Goal: Navigation & Orientation: Find specific page/section

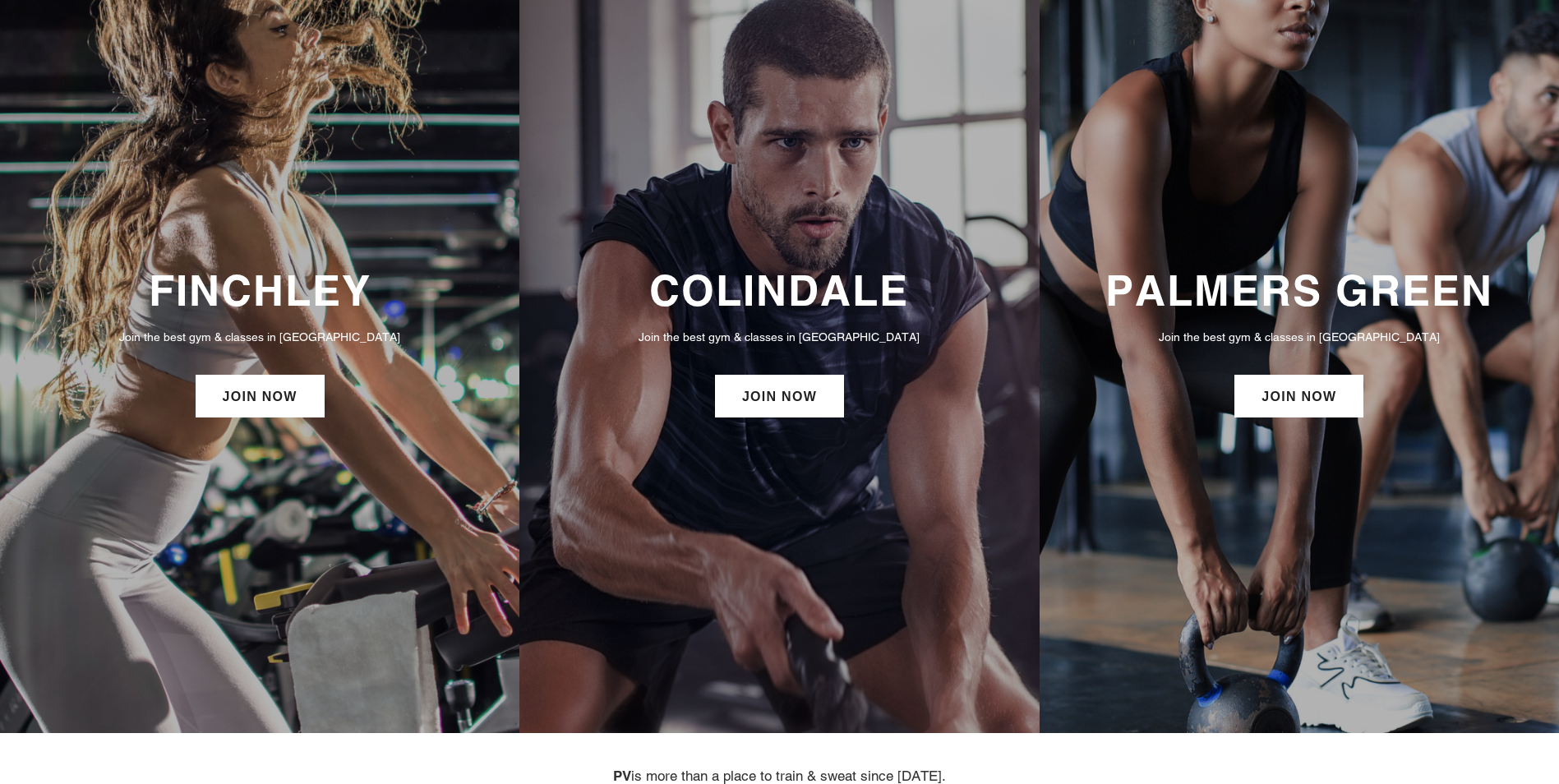
scroll to position [82, 0]
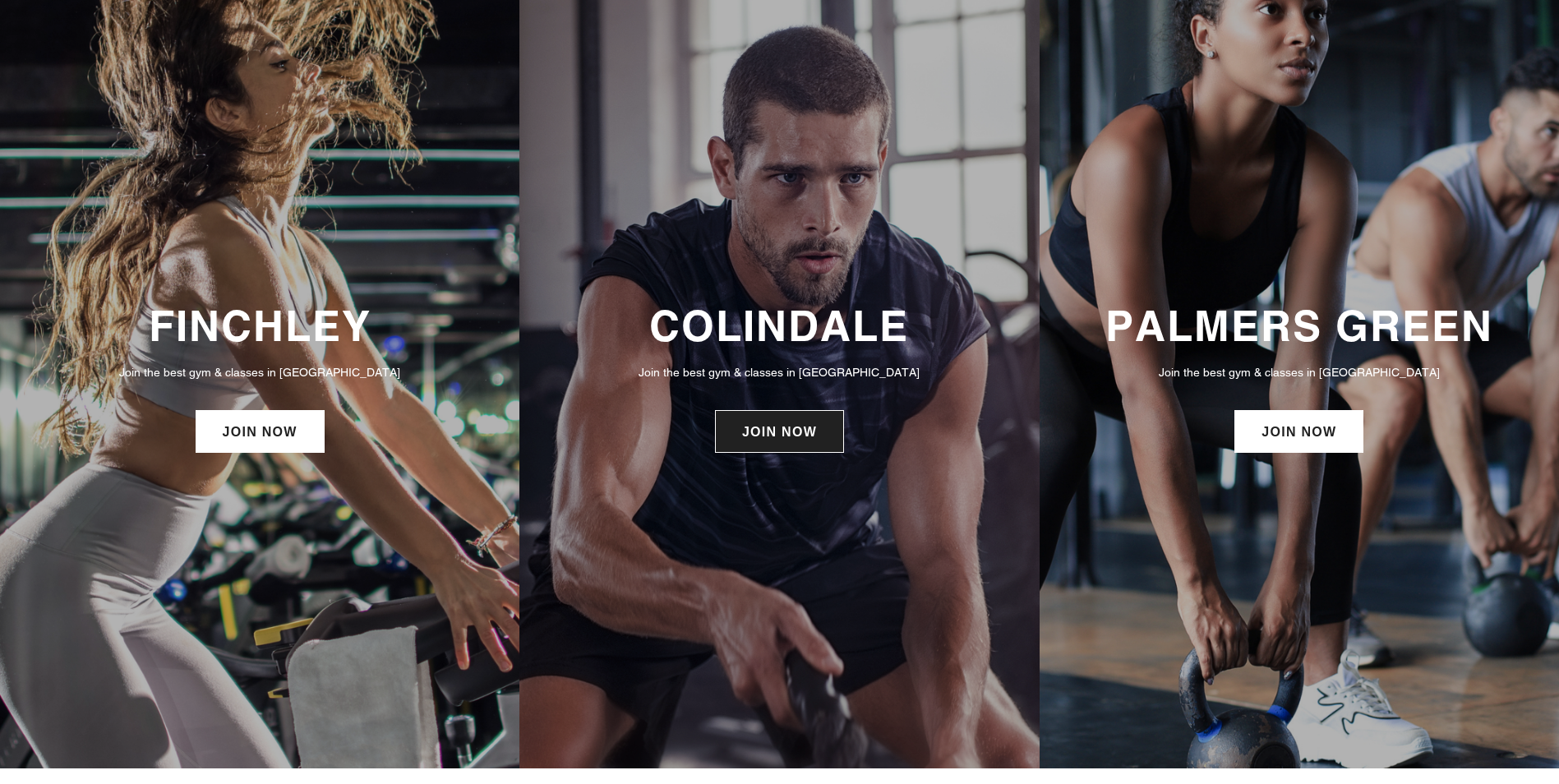
click at [773, 452] on link "JOIN NOW" at bounding box center [780, 431] width 129 height 43
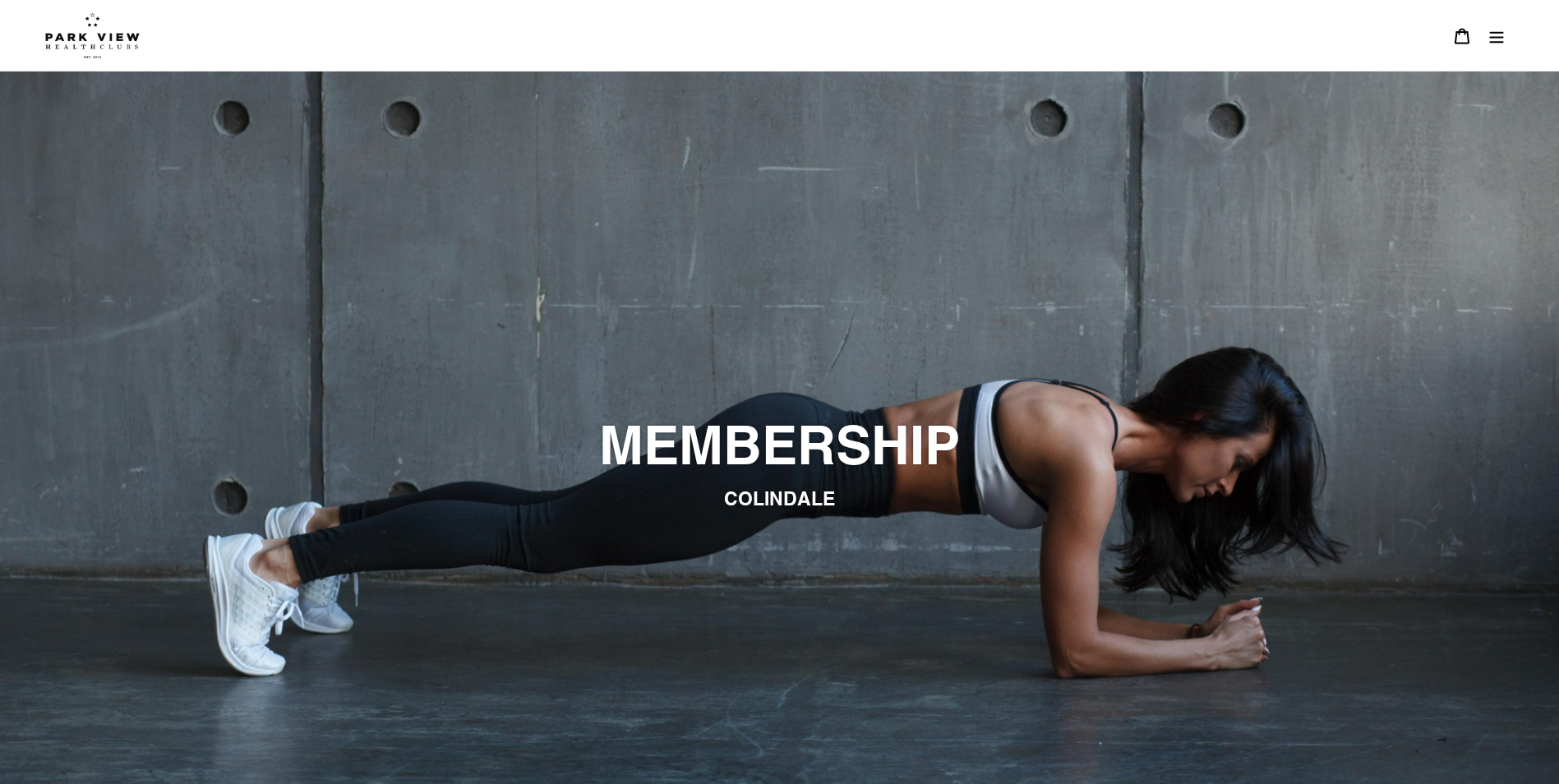
click at [95, 42] on img at bounding box center [92, 35] width 95 height 46
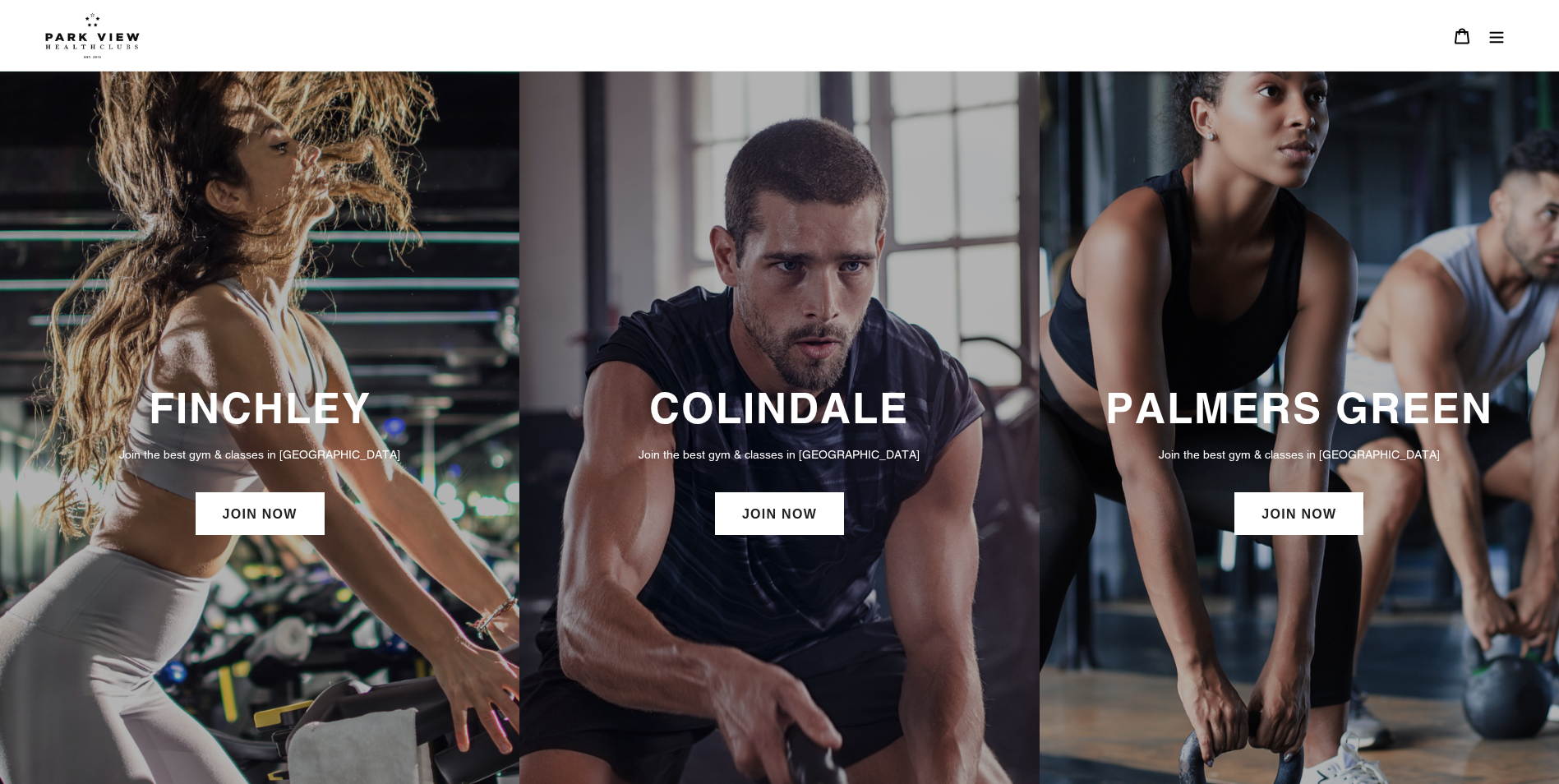
click at [1498, 39] on icon "Menu" at bounding box center [1497, 36] width 16 height 16
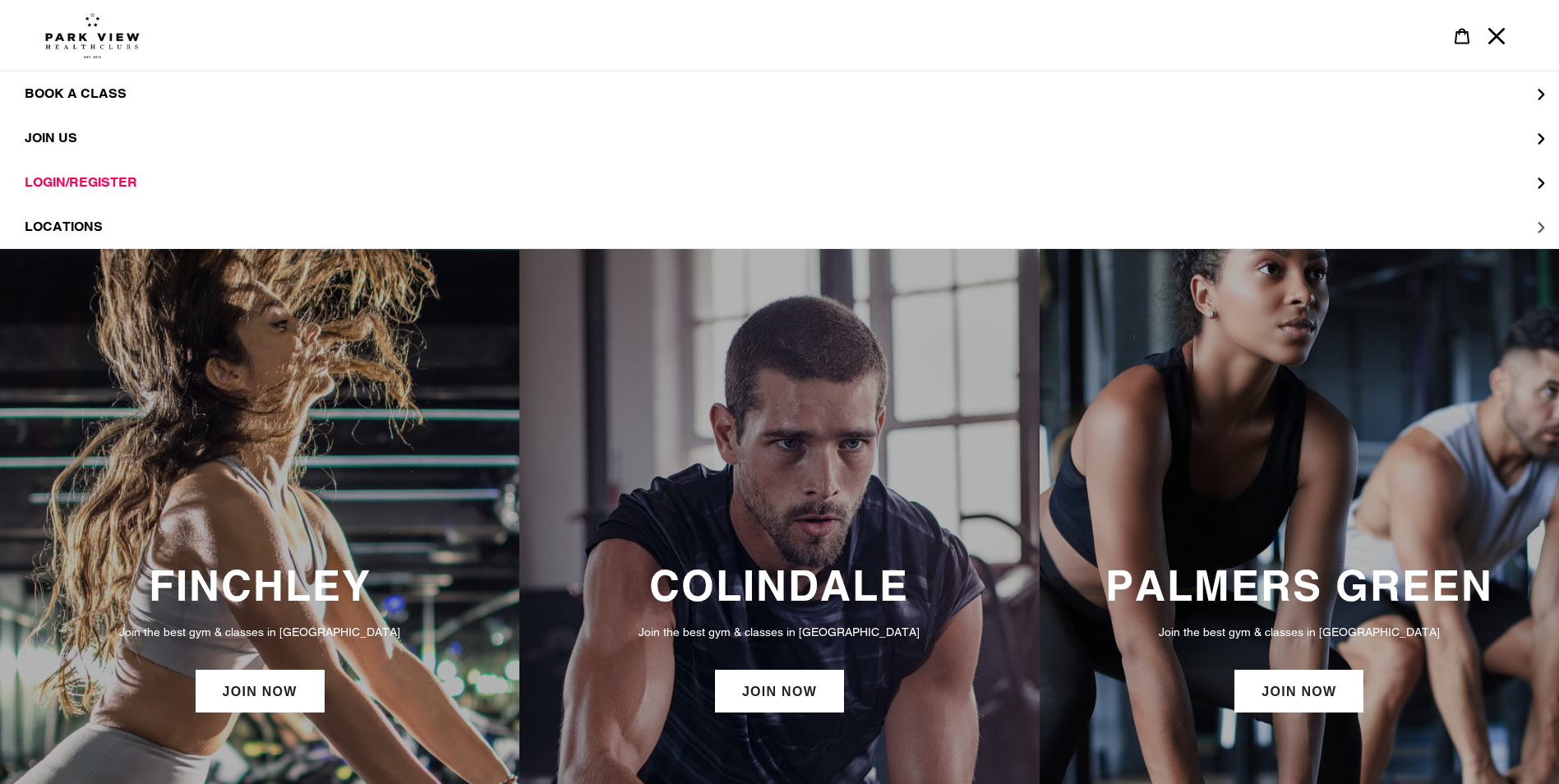
click at [149, 230] on button "LOCATIONS" at bounding box center [780, 227] width 1559 height 44
drag, startPoint x: 123, startPoint y: 121, endPoint x: 97, endPoint y: 138, distance: 31.1
click at [121, 120] on link "Colindale" at bounding box center [780, 138] width 1559 height 44
